Goal: Information Seeking & Learning: Learn about a topic

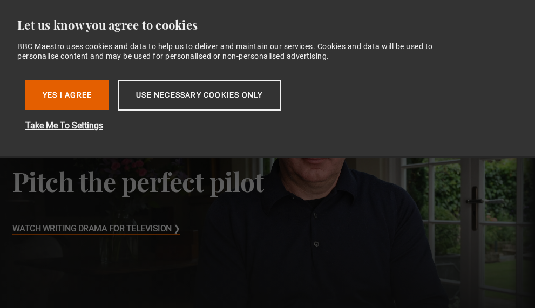
click at [66, 91] on button "Yes I Agree" at bounding box center [67, 95] width 84 height 30
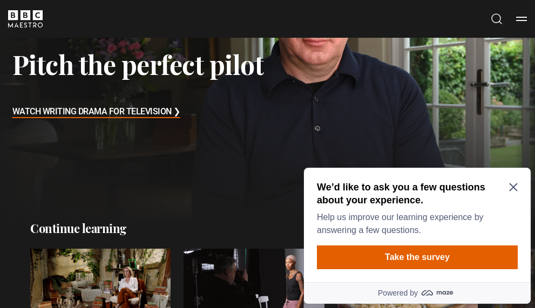
scroll to position [127, 0]
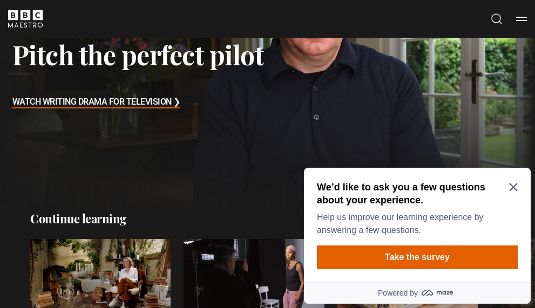
click at [515, 187] on icon "Close Maze Prompt" at bounding box center [513, 187] width 9 height 9
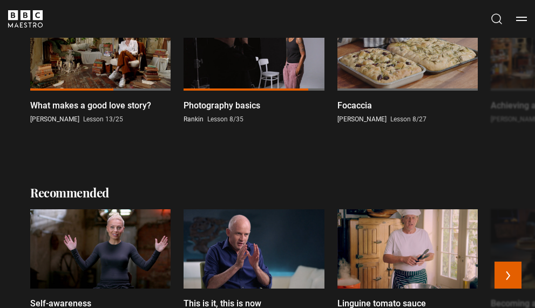
scroll to position [346, 0]
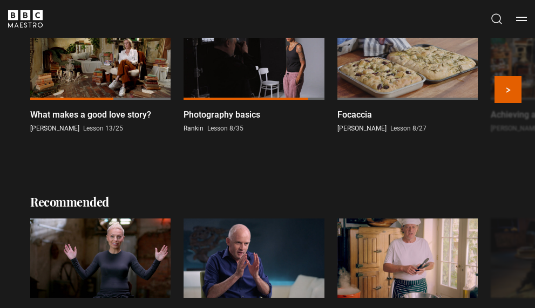
click at [130, 76] on div at bounding box center [100, 60] width 140 height 79
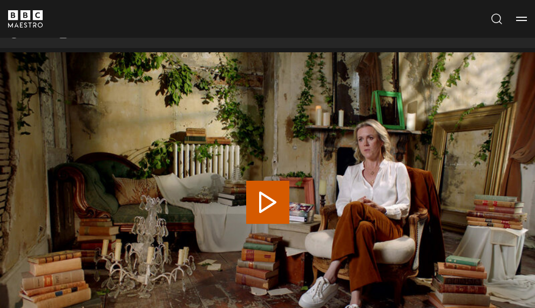
scroll to position [373, 0]
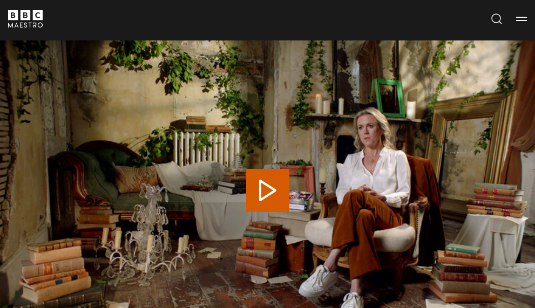
click at [263, 186] on button "Play Lesson What makes a good love story?" at bounding box center [267, 190] width 43 height 43
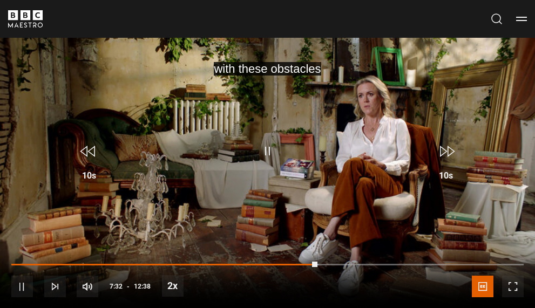
click at [22, 288] on span "Video Player" at bounding box center [22, 287] width 22 height 22
click at [19, 287] on span "Video Player" at bounding box center [22, 287] width 22 height 22
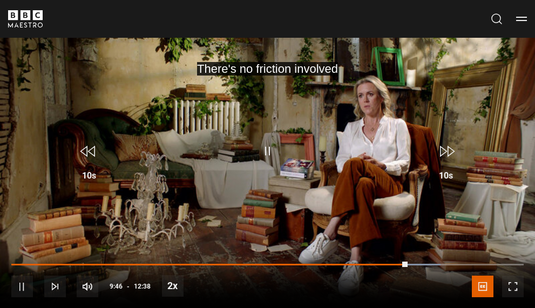
click at [22, 286] on span "Video Player" at bounding box center [22, 287] width 22 height 22
click at [267, 150] on span "Video Player" at bounding box center [267, 151] width 32 height 32
click at [21, 284] on span "Video Player" at bounding box center [22, 287] width 22 height 22
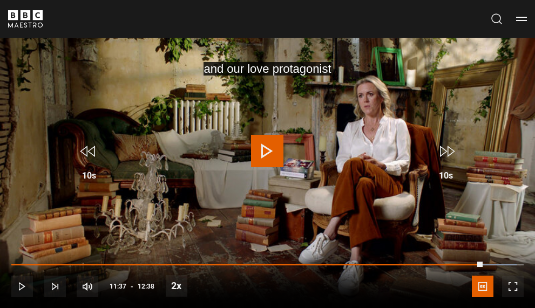
click at [18, 288] on span "Video Player" at bounding box center [22, 287] width 22 height 22
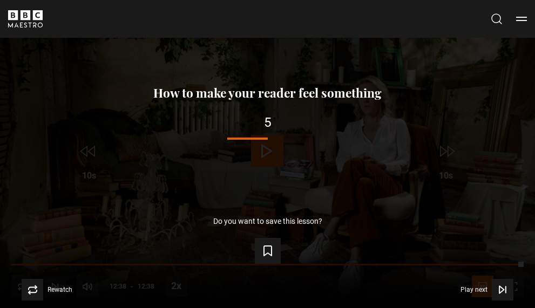
click at [241, 204] on div "Lesson Completed Up next How to make your reader feel something 5 Cancel Do you…" at bounding box center [267, 159] width 535 height 301
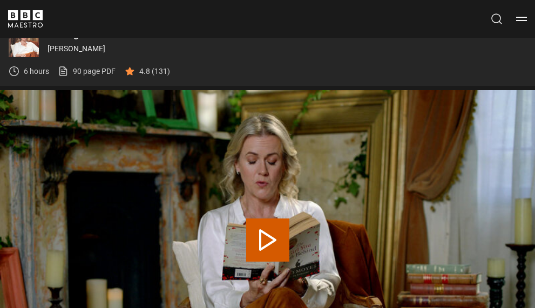
click at [275, 244] on button "Play Lesson How to make your reader feel something" at bounding box center [267, 240] width 43 height 43
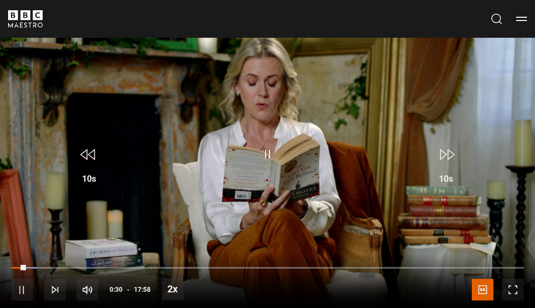
scroll to position [402, 0]
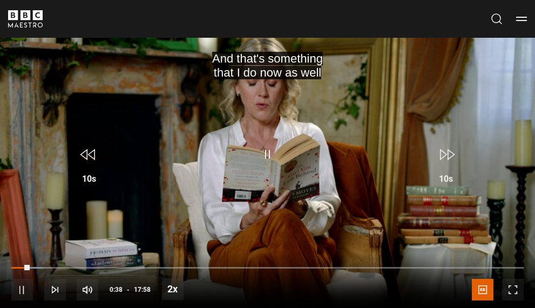
click at [190, 117] on video-js "And that's something that I do now as well Video Player is loading. Play Lesson…" at bounding box center [267, 162] width 535 height 301
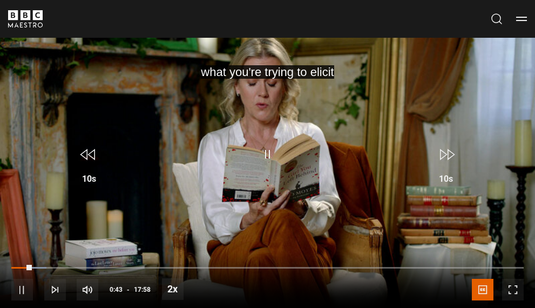
click at [24, 286] on span "Video Player" at bounding box center [22, 290] width 22 height 22
